Goal: Task Accomplishment & Management: Complete application form

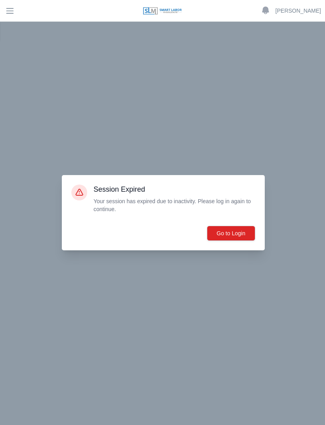
scroll to position [25, 0]
click at [233, 241] on button "Go to Login" at bounding box center [231, 233] width 48 height 15
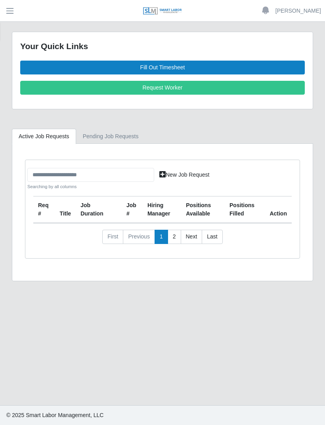
click at [172, 63] on link "Fill Out Timesheet" at bounding box center [162, 68] width 285 height 14
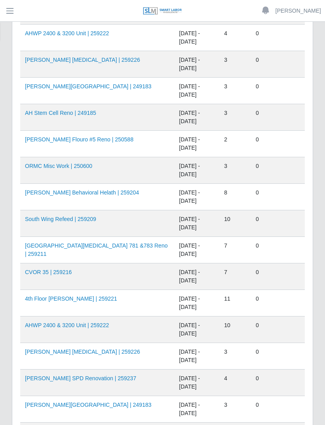
scroll to position [323, 0]
click at [174, 300] on td "08/23/2025 - 08/29/2025" at bounding box center [196, 304] width 45 height 27
click at [107, 302] on link "4th Floor Winnie Palmer | 259221" at bounding box center [71, 299] width 92 height 6
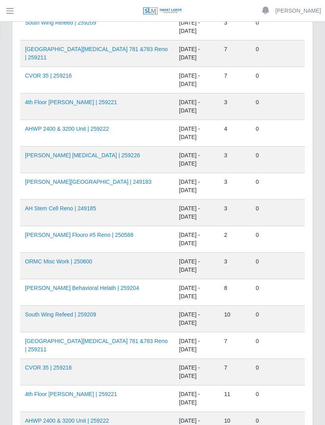
scroll to position [233, 0]
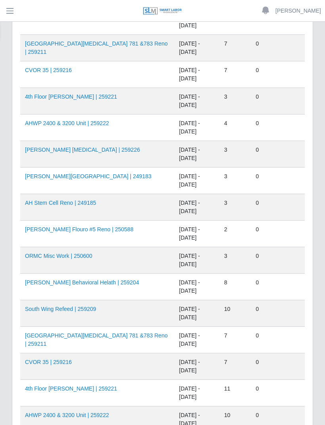
click at [85, 310] on link "South Wing Refeed | 259209" at bounding box center [60, 309] width 71 height 6
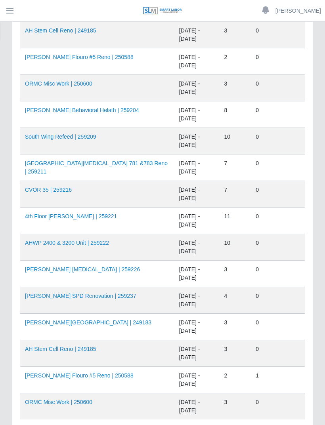
scroll to position [432, 0]
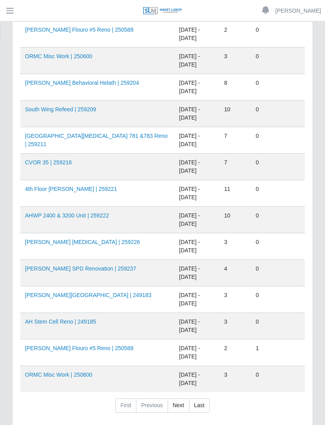
click at [105, 186] on link "4th Floor Winnie Palmer | 259221" at bounding box center [71, 189] width 92 height 6
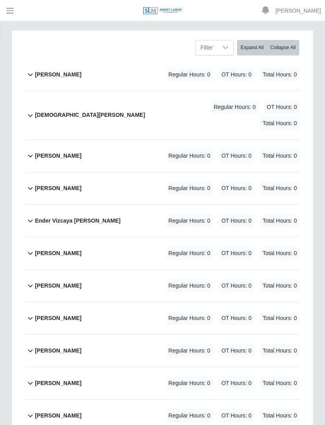
scroll to position [147, 0]
click at [116, 344] on div "Ney Rivero Regular Hours: 0 OT Hours: 0 Total Hours: 0" at bounding box center [167, 351] width 264 height 32
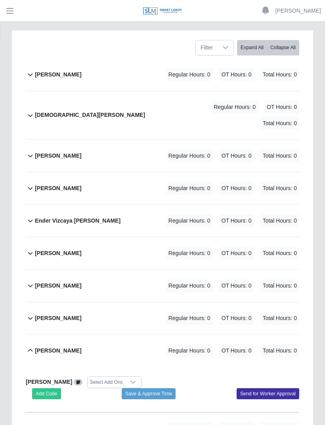
click at [53, 388] on button "Add Code" at bounding box center [46, 393] width 29 height 11
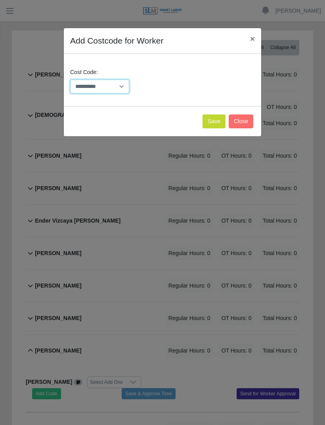
click at [119, 87] on select "**********" at bounding box center [99, 87] width 59 height 14
select select "**********"
click at [215, 123] on button "Save" at bounding box center [214, 122] width 23 height 14
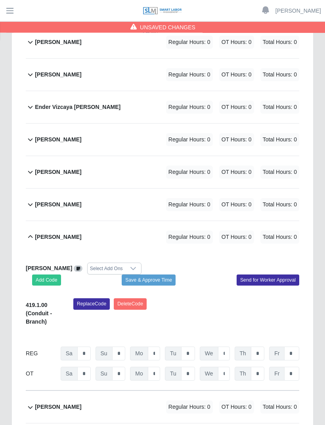
scroll to position [260, 0]
click at [297, 367] on input "*" at bounding box center [291, 374] width 15 height 14
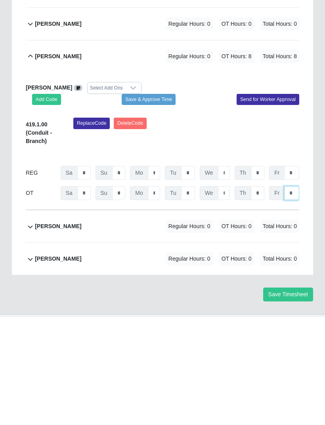
type input "*"
click at [156, 202] on button "Save & Approve Time" at bounding box center [149, 207] width 54 height 11
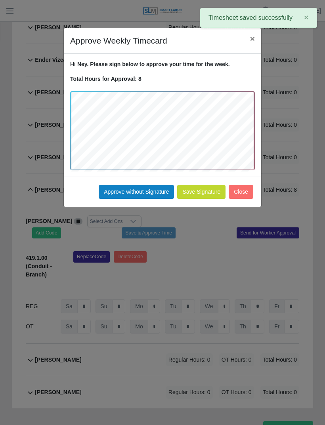
click at [154, 190] on button "Approve without Signature" at bounding box center [136, 192] width 75 height 14
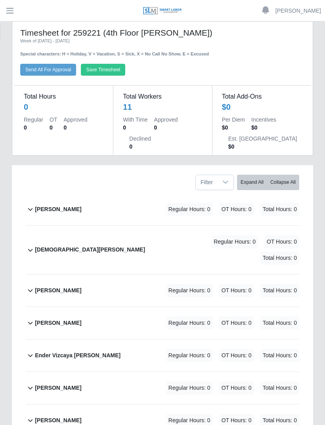
scroll to position [0, 0]
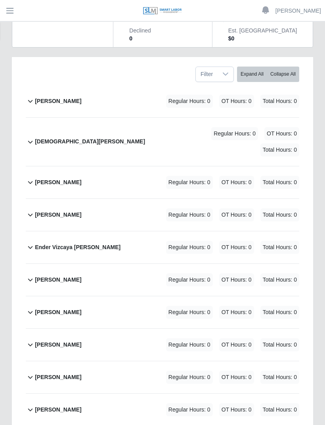
scroll to position [120, 0]
click at [66, 329] on div "[PERSON_NAME] Regular Hours: 0 OT Hours: 0 Total Hours: 0" at bounding box center [167, 345] width 264 height 32
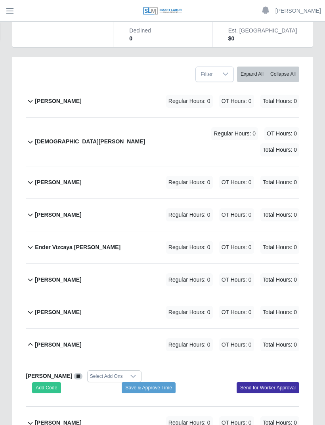
click at [54, 382] on button "Add Code" at bounding box center [46, 387] width 29 height 11
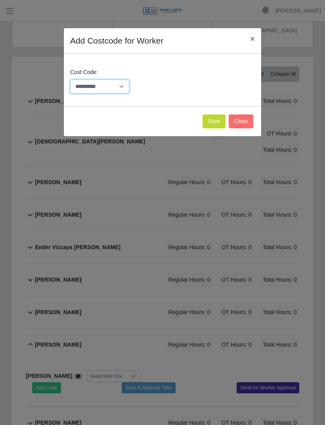
click at [124, 86] on select "**********" at bounding box center [99, 87] width 59 height 14
select select "**********"
click at [212, 120] on button "Save" at bounding box center [214, 122] width 23 height 14
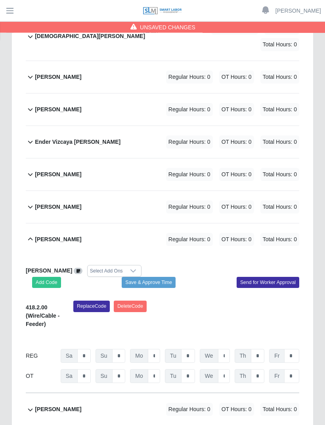
scroll to position [227, 0]
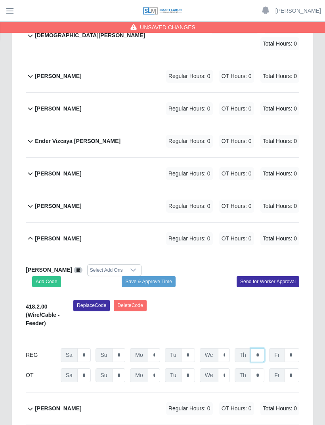
click at [260, 348] on input "*" at bounding box center [257, 355] width 13 height 14
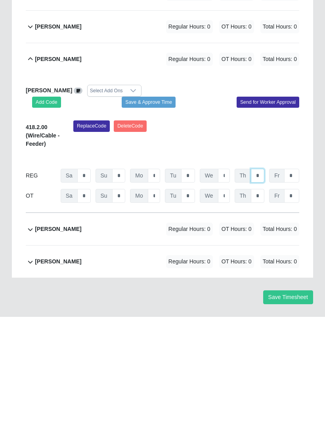
type input "*"
type input "**"
click at [229, 277] on input "*" at bounding box center [224, 284] width 12 height 14
type input "*"
type input "**"
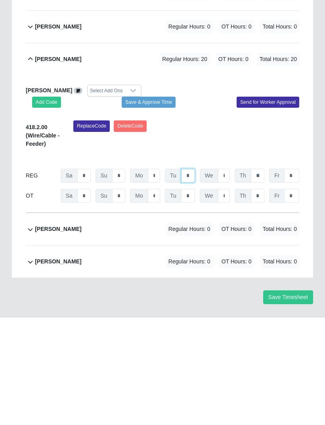
click at [192, 277] on input "*" at bounding box center [188, 284] width 14 height 14
type input "*"
type input "**"
click at [158, 277] on input "*" at bounding box center [154, 284] width 12 height 14
type input "*"
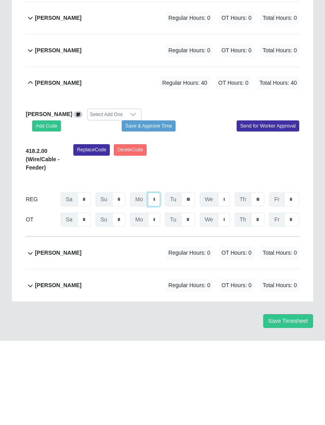
type input "**"
click at [156, 205] on button "Save & Approve Time" at bounding box center [149, 210] width 54 height 11
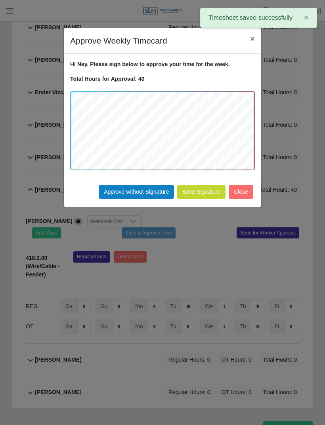
click at [149, 191] on button "Approve without Signature" at bounding box center [136, 192] width 75 height 14
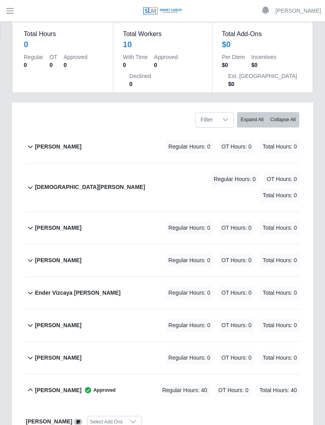
scroll to position [0, 0]
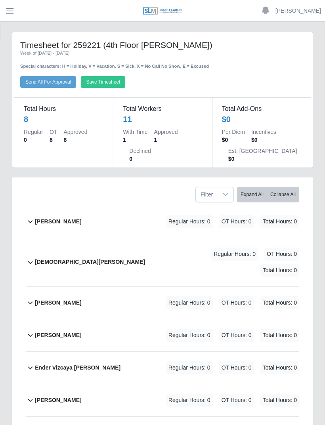
click at [115, 82] on button "Save Timesheet" at bounding box center [103, 82] width 44 height 12
